Goal: Complete application form: Complete application form

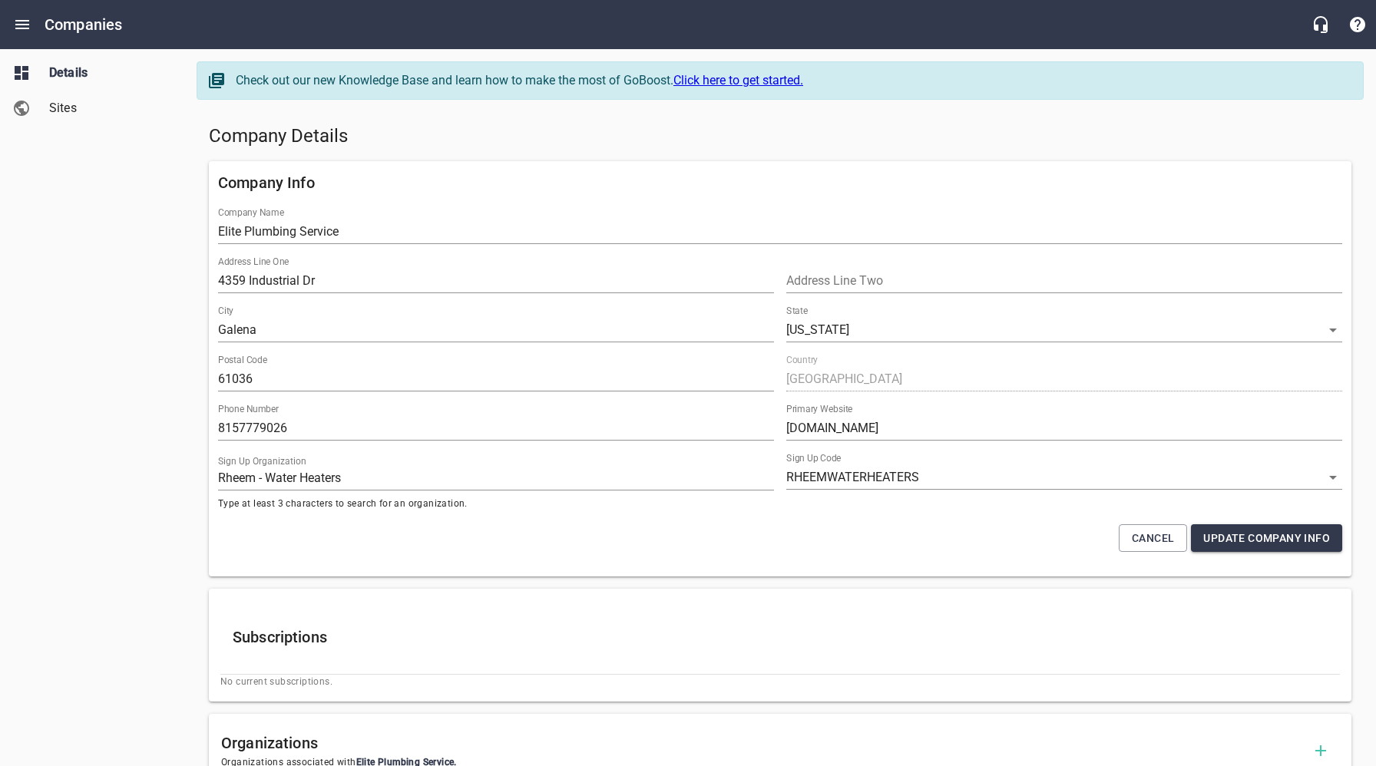
select select "[US_STATE]"
select select "66"
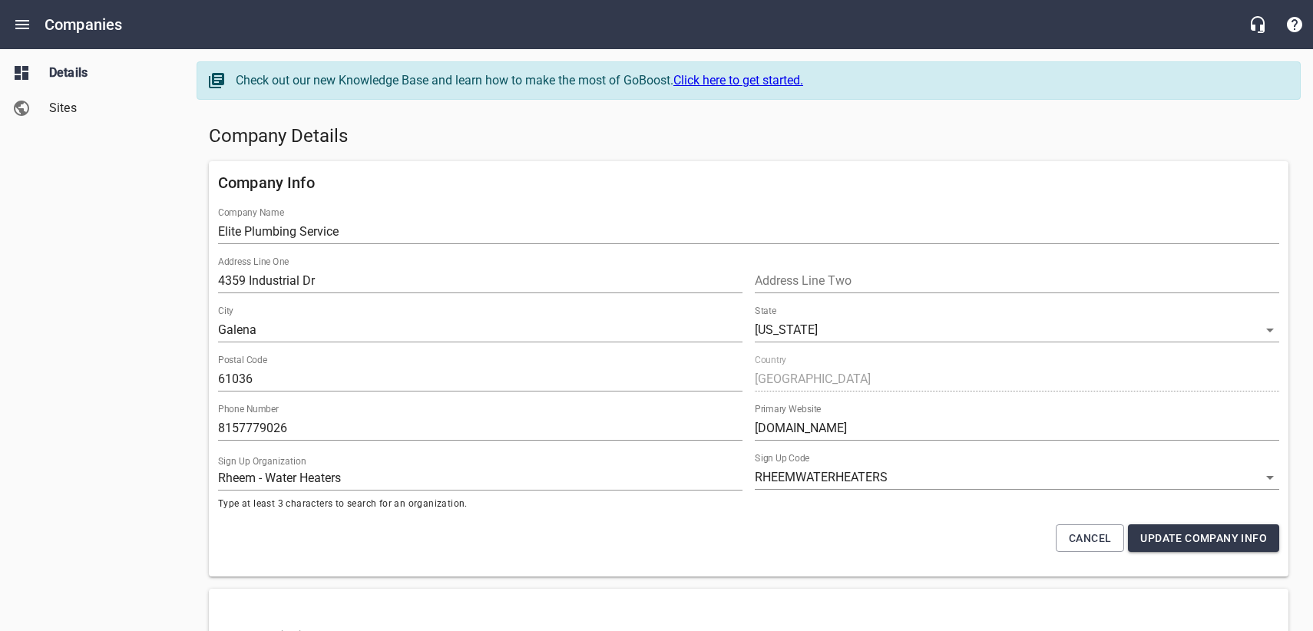
select select "[US_STATE]"
select select "66"
